Goal: Task Accomplishment & Management: Manage account settings

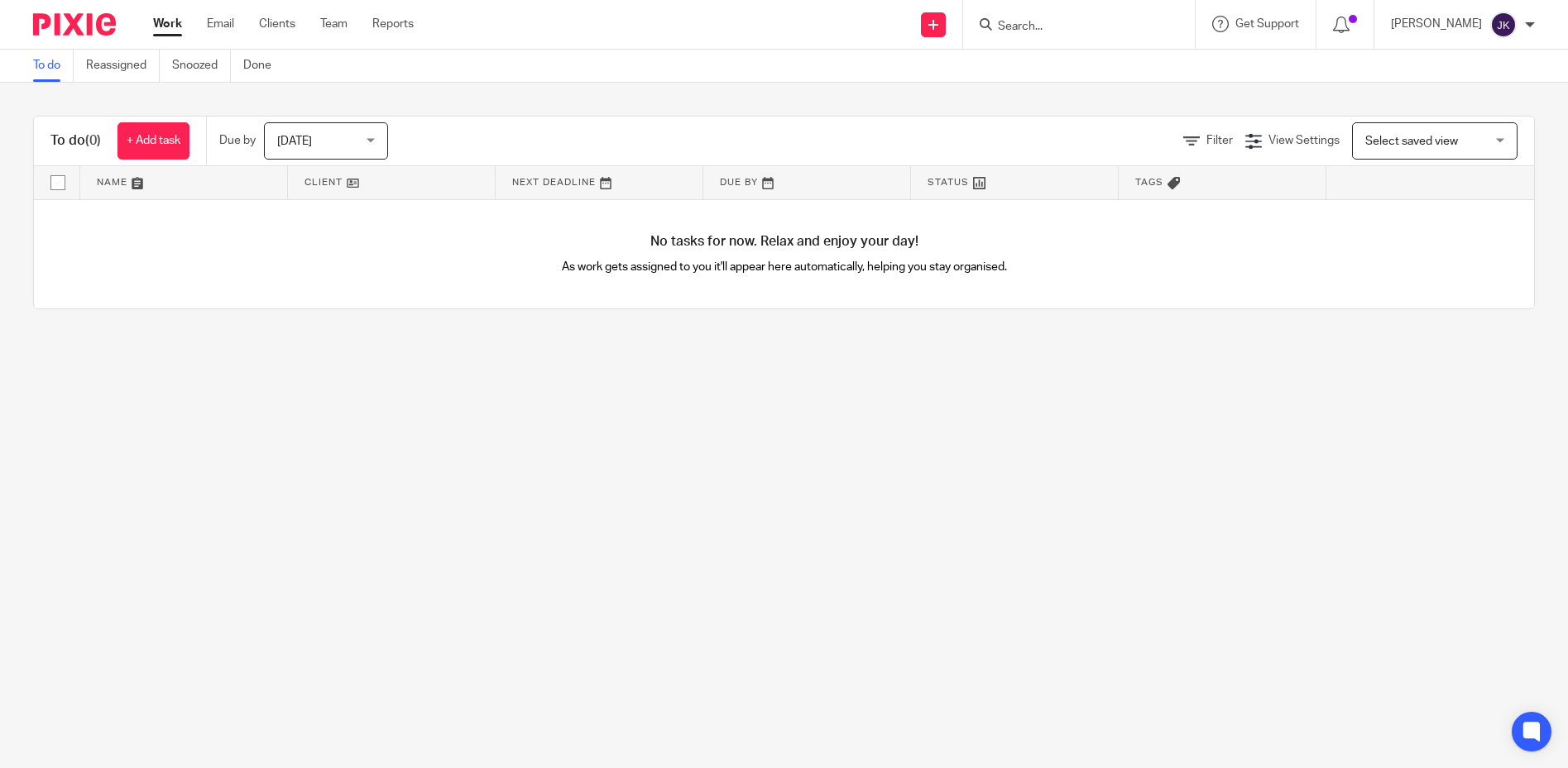
click at [760, 238] on h4 "No tasks for now. Relax and enjoy your day!" at bounding box center [783, 242] width 1500 height 17
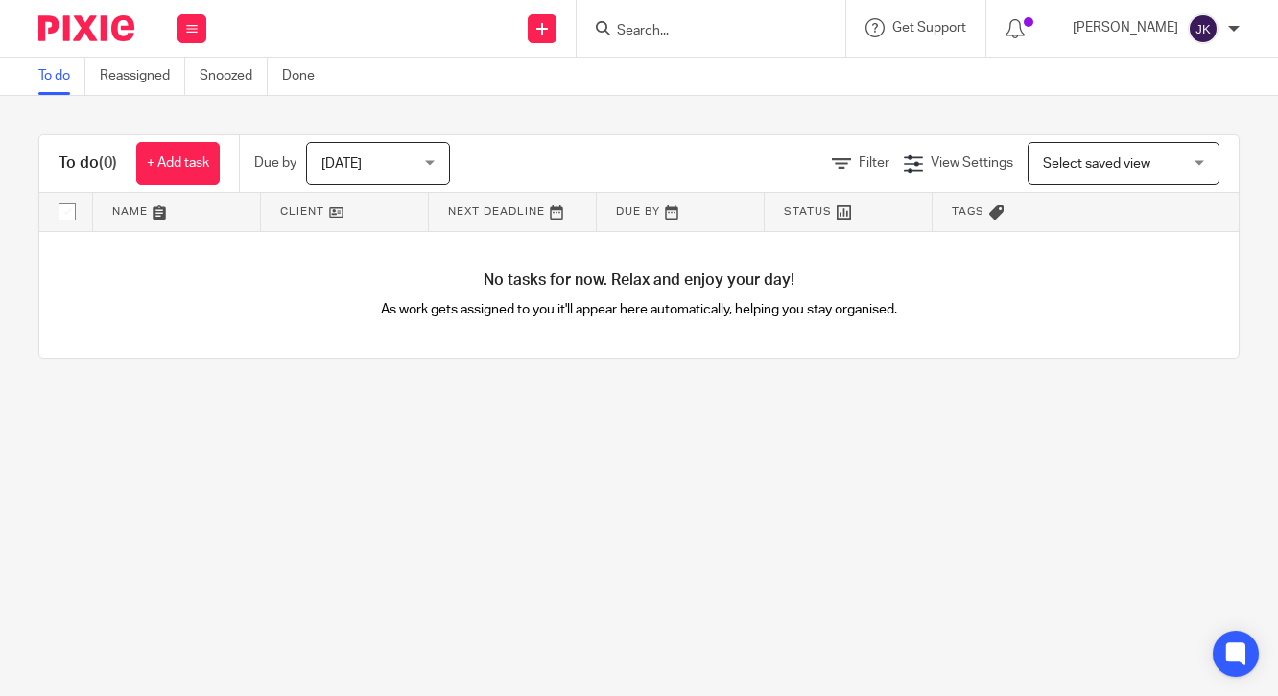
click at [857, 335] on div "No tasks for now. Relax and enjoy your day! As work gets assigned to you it'll …" at bounding box center [638, 295] width 1199 height 127
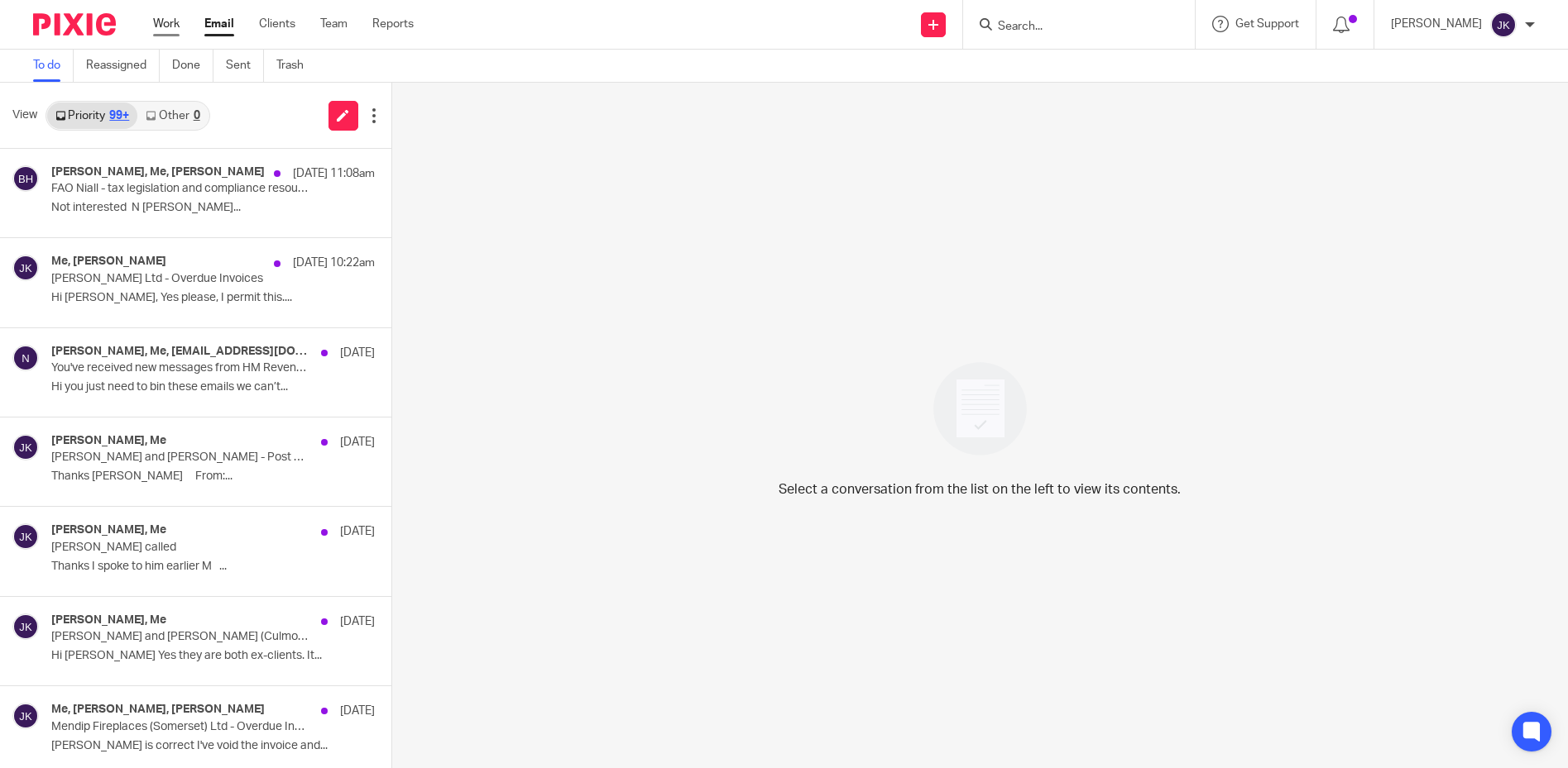
click at [160, 24] on link "Work" at bounding box center [166, 23] width 27 height 16
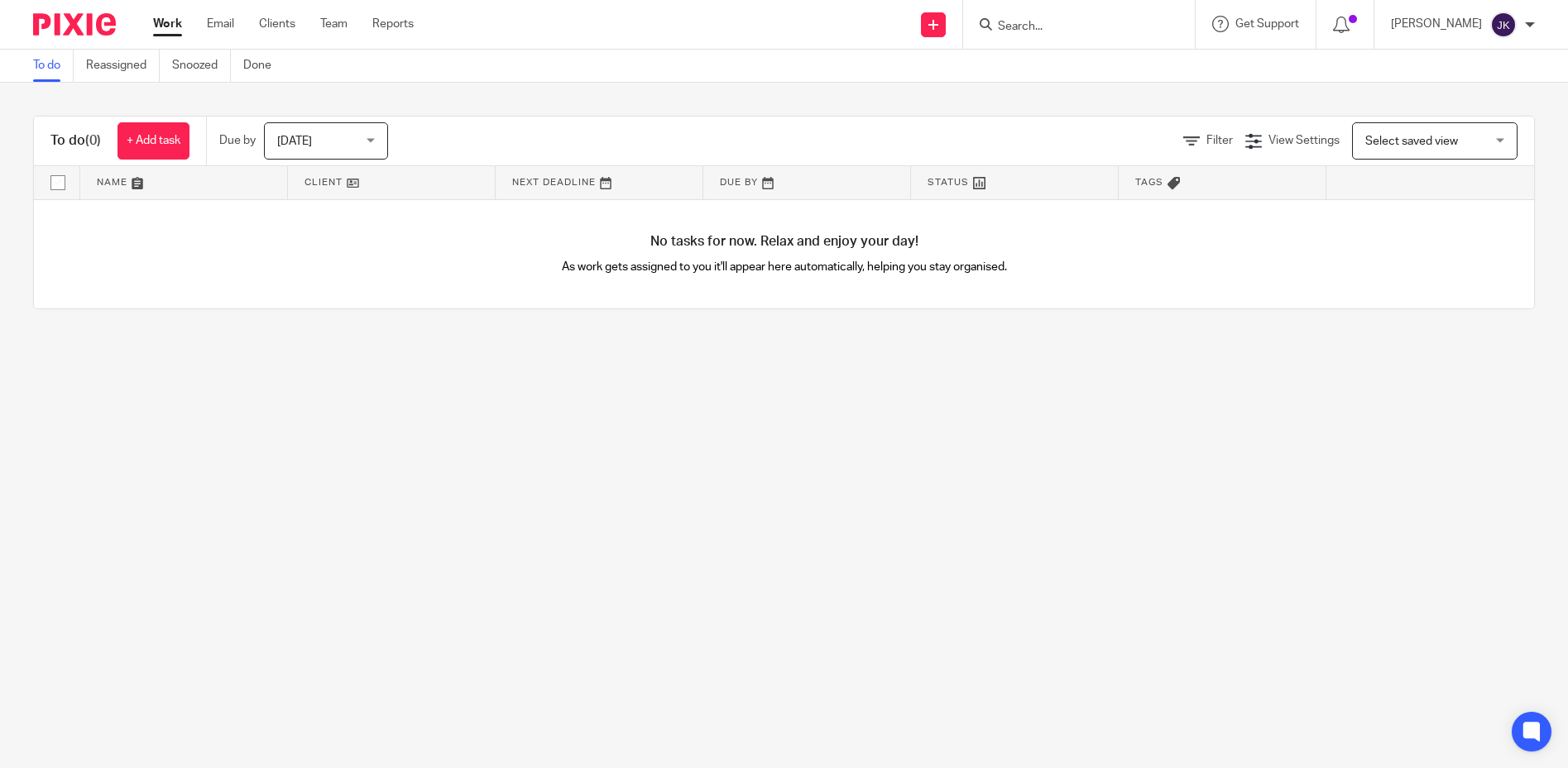
click at [166, 22] on link "Work" at bounding box center [167, 23] width 29 height 16
click at [369, 134] on div "[DATE] [DATE]" at bounding box center [326, 140] width 124 height 37
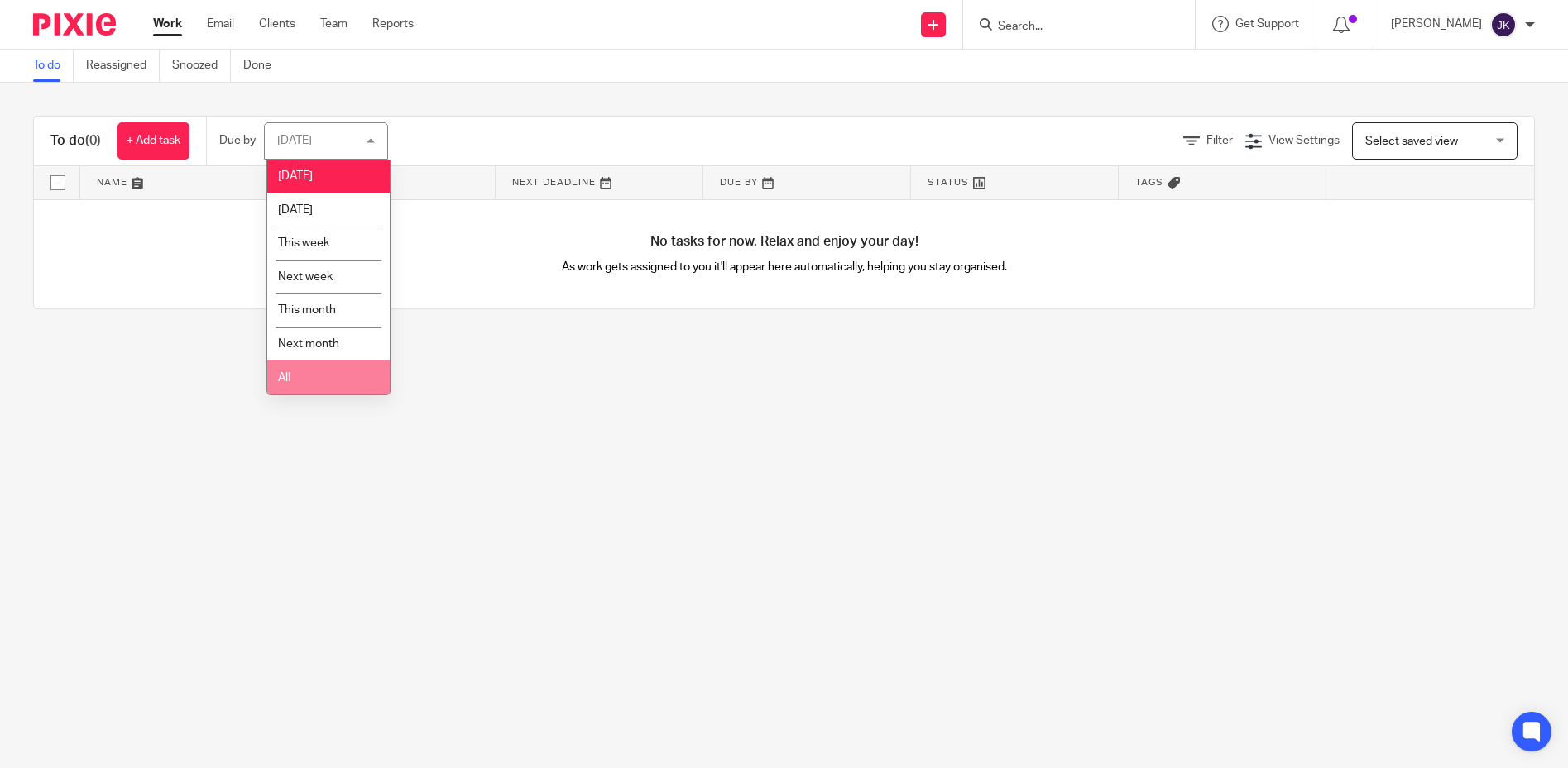
click at [348, 378] on li "All" at bounding box center [329, 377] width 122 height 34
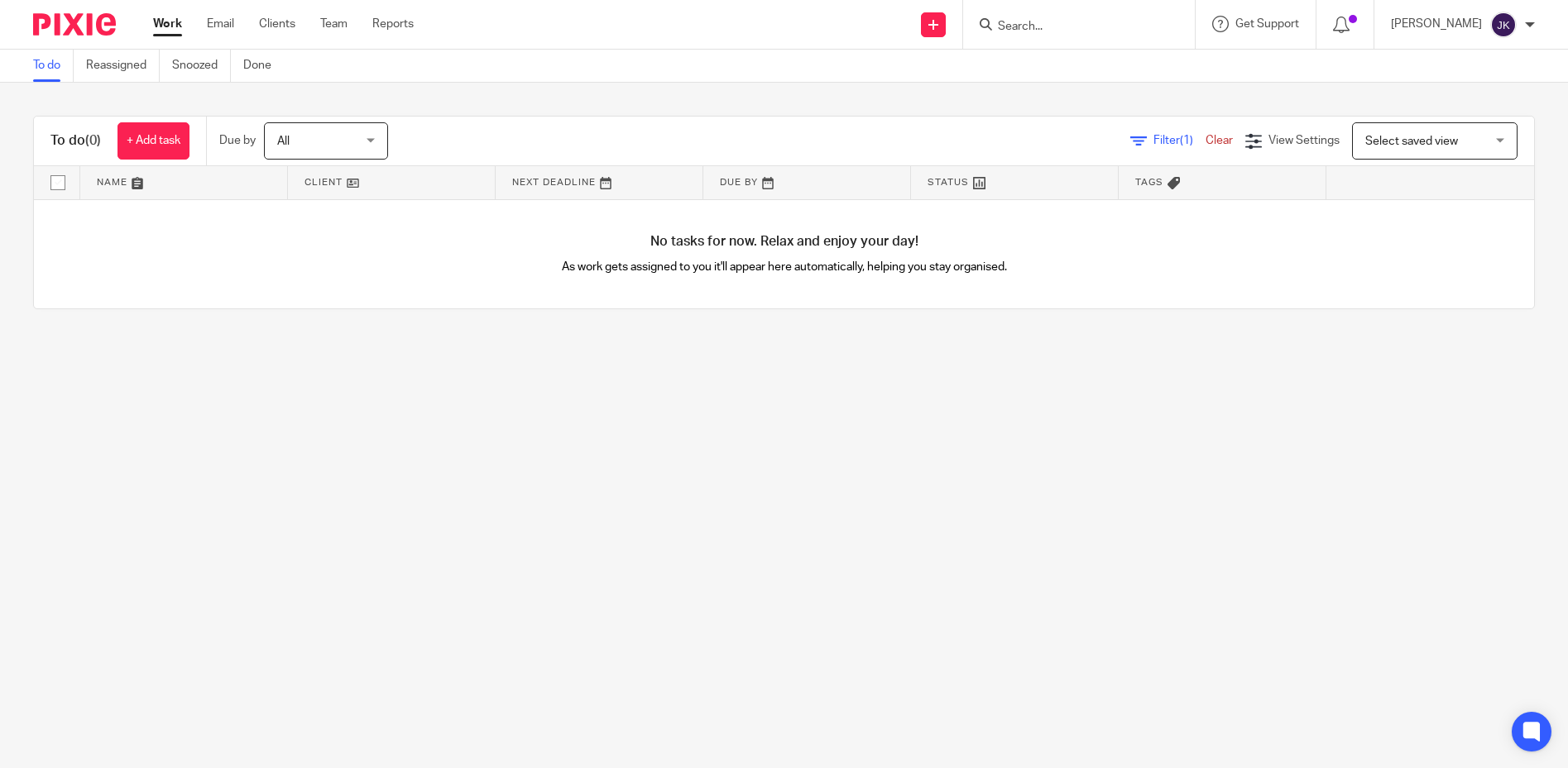
click at [1512, 20] on img at bounding box center [1503, 24] width 27 height 27
click at [1471, 107] on li "Logout" at bounding box center [1471, 116] width 110 height 24
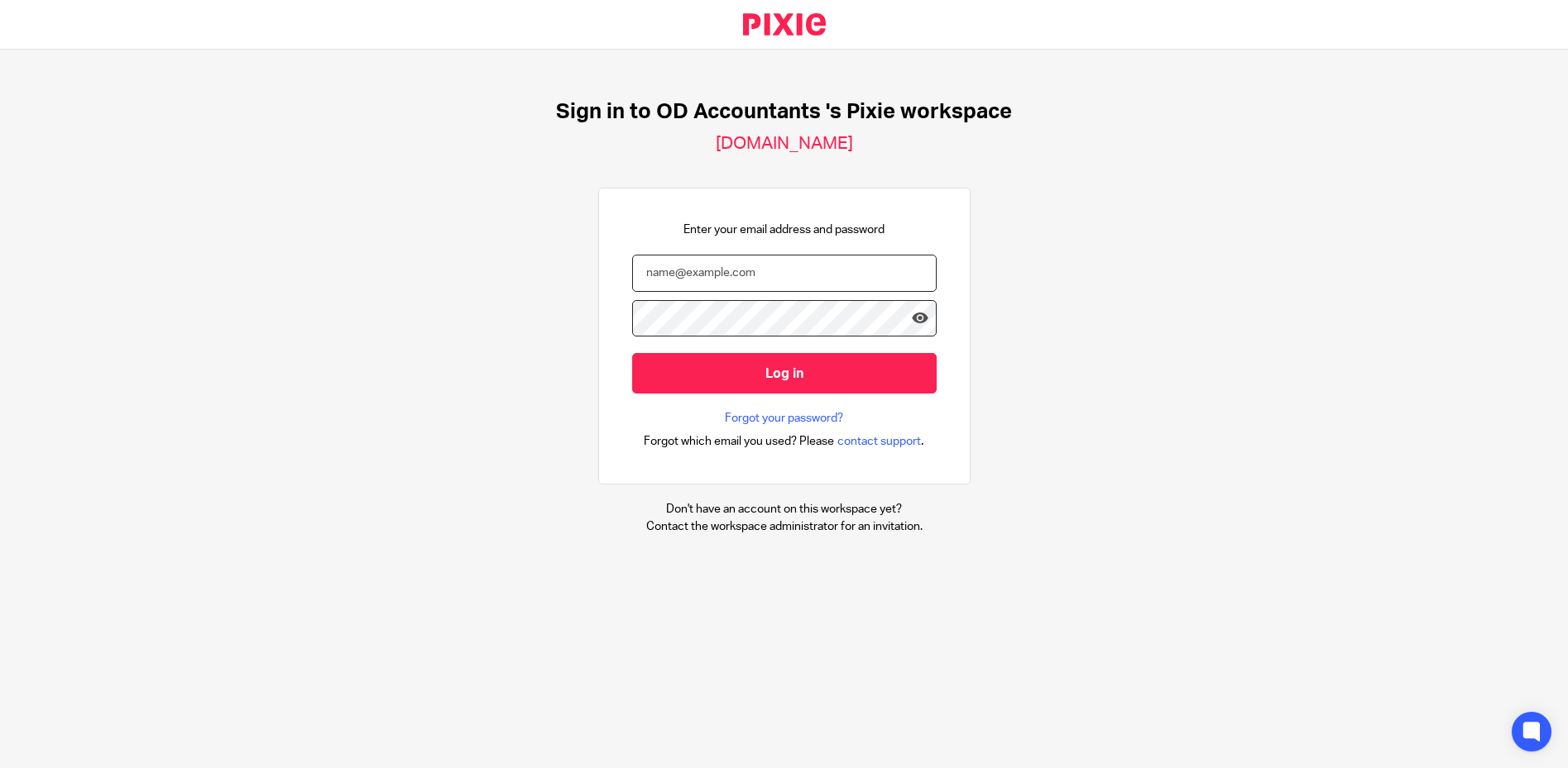
click at [784, 265] on input "email" at bounding box center [784, 272] width 304 height 37
type input "[PERSON_NAME][EMAIL_ADDRESS][DOMAIN_NAME]"
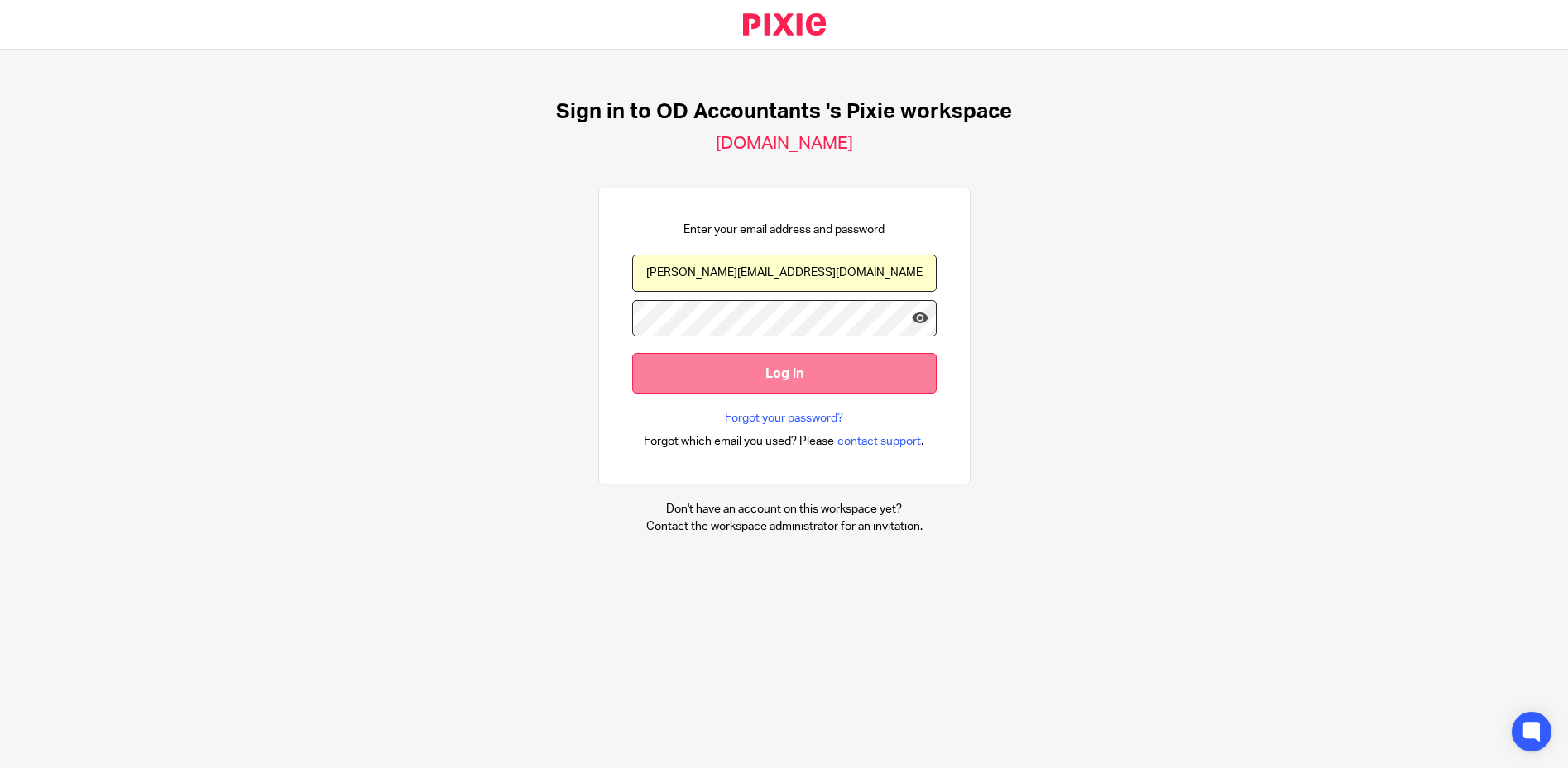
click at [840, 377] on input "Log in" at bounding box center [784, 373] width 304 height 41
